Goal: Transaction & Acquisition: Purchase product/service

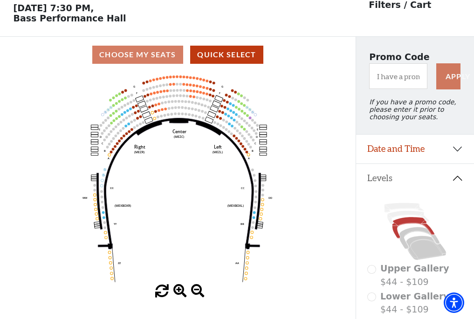
scroll to position [43, 0]
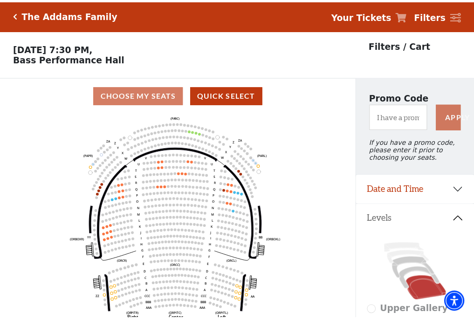
scroll to position [43, 0]
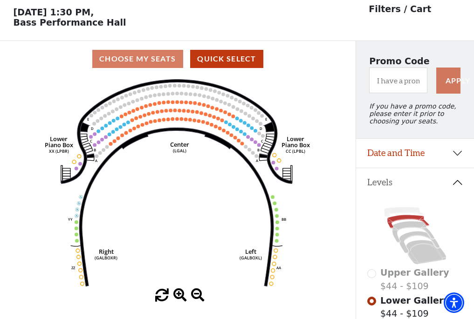
scroll to position [43, 0]
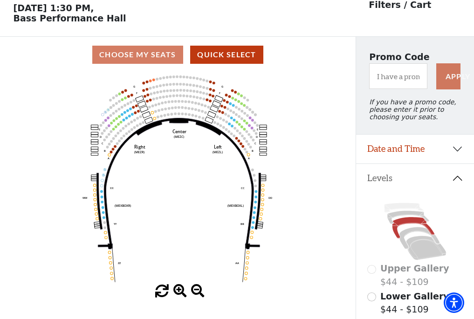
scroll to position [43, 0]
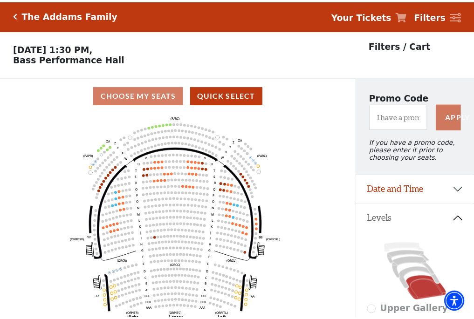
scroll to position [43, 0]
